Goal: Task Accomplishment & Management: Manage account settings

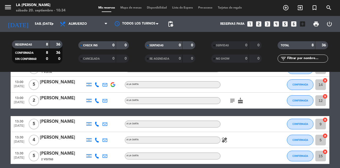
scroll to position [80, 0]
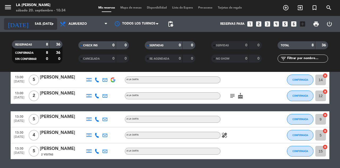
click at [40, 22] on input "sáb. [DATE]" at bounding box center [53, 23] width 42 height 9
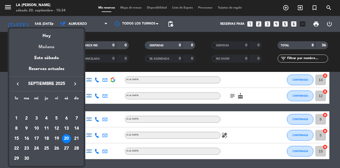
click at [41, 47] on div "Mañana" at bounding box center [46, 45] width 74 height 11
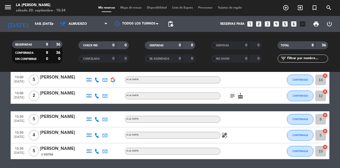
type input "dom. [DATE]"
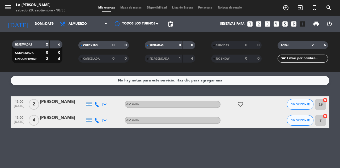
click at [326, 101] on icon "cancel" at bounding box center [324, 99] width 5 height 5
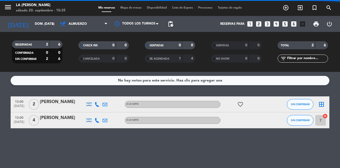
click at [320, 105] on icon "border_all" at bounding box center [321, 104] width 6 height 6
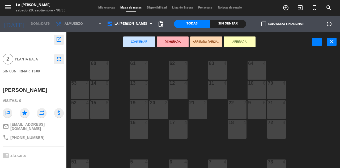
click at [219, 91] on div "11 4" at bounding box center [217, 89] width 19 height 19
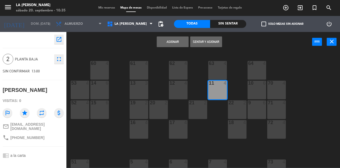
click at [176, 46] on button "Asignar" at bounding box center [173, 41] width 32 height 11
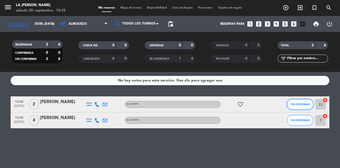
click at [307, 105] on span "SIN CONFIRMAR" at bounding box center [300, 103] width 19 height 3
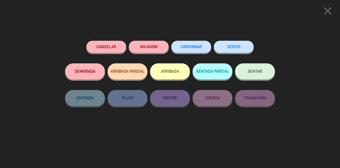
click at [185, 46] on span "CONFIRMAR" at bounding box center [191, 46] width 21 height 5
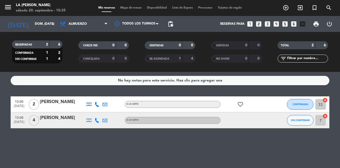
click at [325, 115] on icon "cancel" at bounding box center [324, 115] width 5 height 5
click at [320, 122] on icon "border_all" at bounding box center [321, 120] width 6 height 6
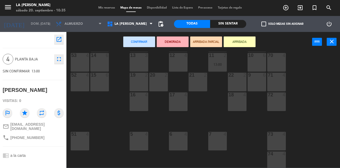
scroll to position [53, 0]
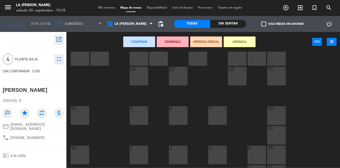
click at [139, 118] on div "5 4" at bounding box center [139, 115] width 19 height 19
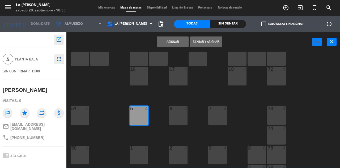
click at [177, 41] on button "Asignar" at bounding box center [173, 41] width 32 height 11
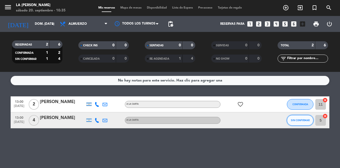
click at [303, 122] on button "SIN CONFIRMAR" at bounding box center [300, 120] width 27 height 11
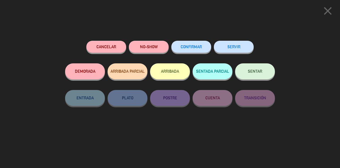
click at [192, 49] on button "CONFIRMAR" at bounding box center [191, 47] width 40 height 12
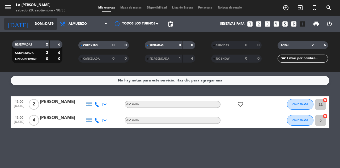
click at [29, 28] on div "[DATE] dom. [DATE] arrow_drop_down" at bounding box center [30, 24] width 53 height 12
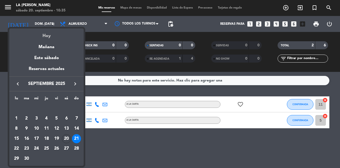
click at [43, 35] on div "Hoy" at bounding box center [46, 33] width 74 height 11
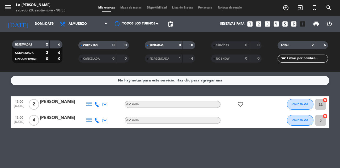
type input "sáb. [DATE]"
